Goal: Transaction & Acquisition: Purchase product/service

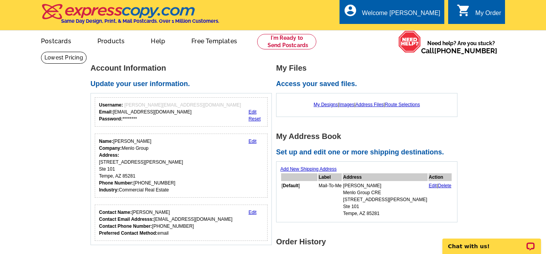
click at [154, 9] on img at bounding box center [118, 11] width 155 height 16
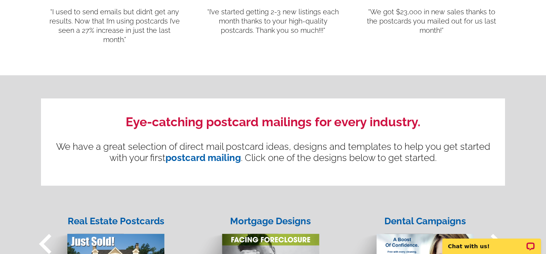
scroll to position [847, 0]
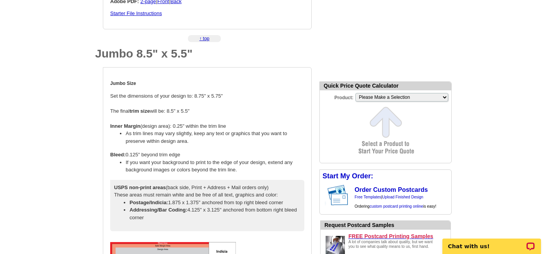
scroll to position [727, 0]
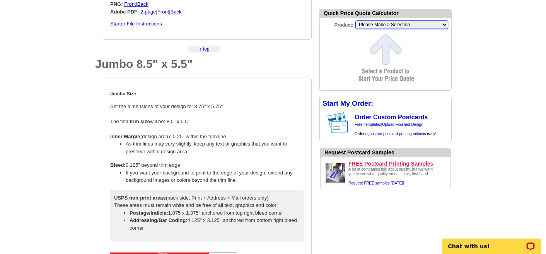
click at [401, 26] on select "Please Make a Selection Jumbo Postcard (5.5" x 8.5") Regular Postcard (4.25" x …" at bounding box center [401, 24] width 93 height 9
select select "2"
click at [355, 20] on select "Please Make a Selection Jumbo Postcard (5.5" x 8.5") Regular Postcard (4.25" x …" at bounding box center [401, 24] width 93 height 9
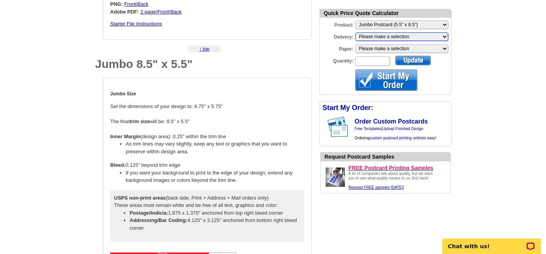
click at [389, 38] on select "Please make a selection Print + Address+USPS First Class Print-Only+Shipped To …" at bounding box center [401, 36] width 93 height 9
click at [384, 48] on select "Please make a selection Recyclable Board Magnetic Stock" at bounding box center [401, 48] width 93 height 9
select select "3"
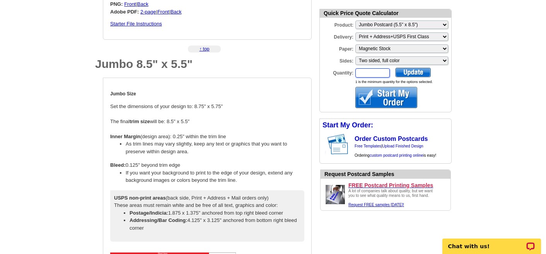
click at [365, 76] on input "Quantity:" at bounding box center [372, 72] width 34 height 9
type input "70"
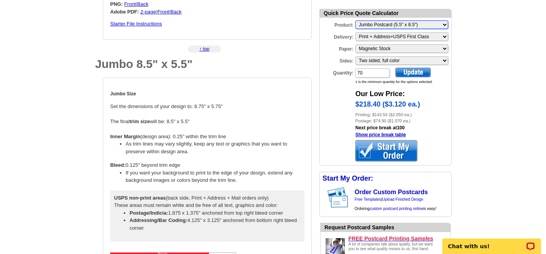
click at [426, 22] on select "Please Make a Selection Jumbo Postcard (5.5" x 8.5") Regular Postcard (4.25" x …" at bounding box center [401, 24] width 93 height 9
select select "1"
click at [355, 20] on select "Please Make a Selection Jumbo Postcard (5.5" x 8.5") Regular Postcard (4.25" x …" at bounding box center [401, 24] width 93 height 9
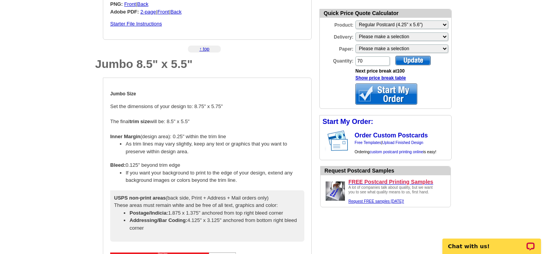
click at [417, 61] on div at bounding box center [413, 61] width 36 height 10
click at [408, 37] on select "Please make a selection Print + Address+USPS First Class Print-Only+Shipped To …" at bounding box center [401, 36] width 93 height 9
select select "3"
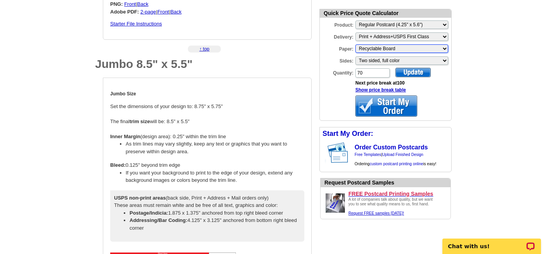
click at [403, 50] on select "Please make a selection Recyclable Board" at bounding box center [401, 48] width 93 height 9
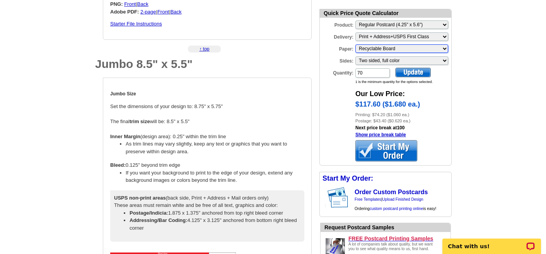
click at [431, 46] on select "Please make a selection Recyclable Board" at bounding box center [401, 48] width 93 height 9
